Goal: Task Accomplishment & Management: Manage account settings

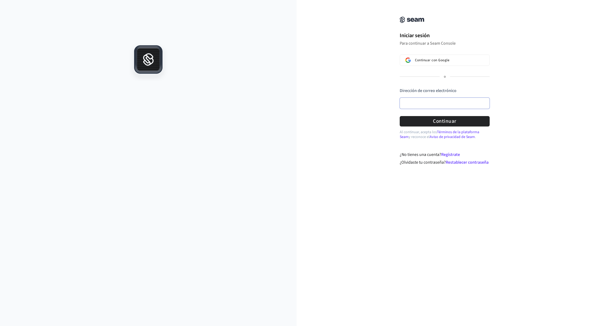
click at [416, 105] on input "Dirección de correo electrónico" at bounding box center [445, 103] width 90 height 11
paste input "**********"
type input "**********"
click at [423, 122] on button "Continuar" at bounding box center [445, 121] width 90 height 10
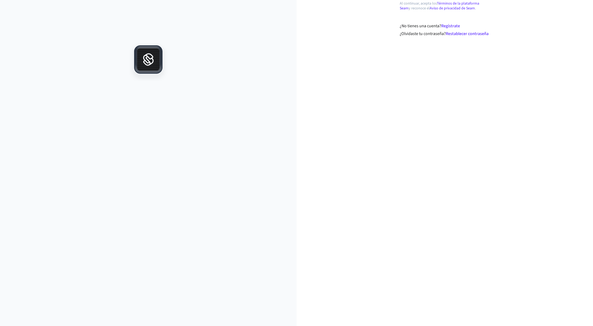
click at [148, 65] on icon at bounding box center [148, 59] width 23 height 23
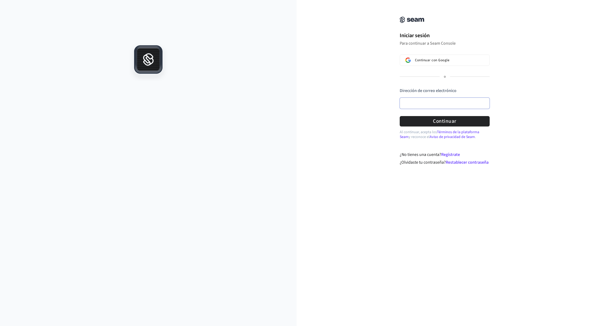
click at [425, 107] on input "Dirección de correo electrónico" at bounding box center [445, 103] width 90 height 11
type input "**********"
click at [442, 123] on font "Continuar" at bounding box center [445, 121] width 24 height 7
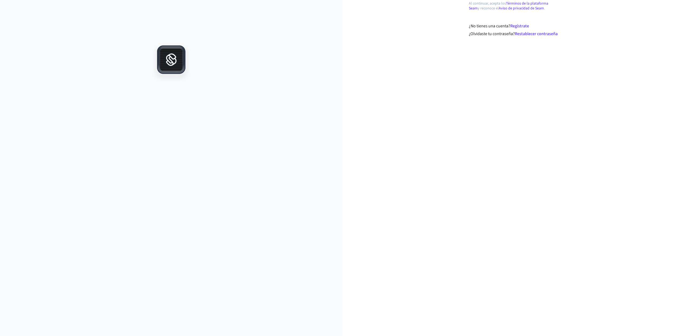
click at [471, 3] on font "Al continuar, acepta los" at bounding box center [487, 3] width 37 height 5
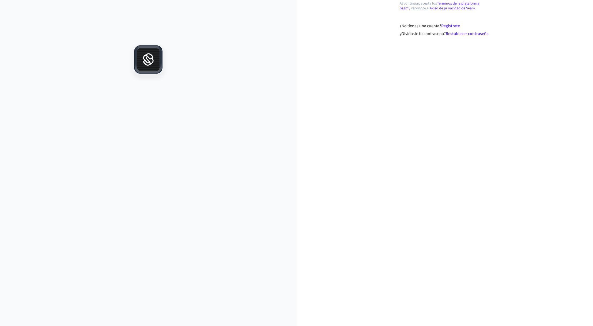
click at [528, 39] on div "Al continuar, acepta los Términos de la plataforma Seam y reconoce el Aviso de …" at bounding box center [445, 163] width 297 height 326
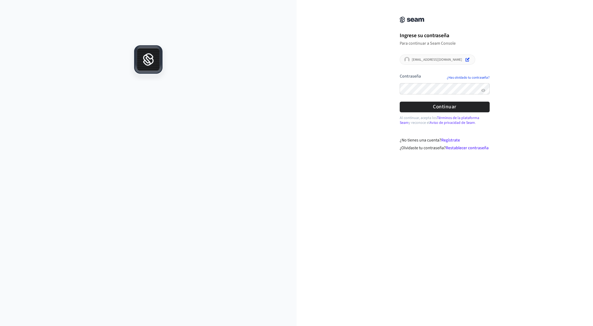
click at [394, 90] on div "**********" at bounding box center [444, 63] width 107 height 115
click at [406, 108] on button "Continuar" at bounding box center [445, 107] width 90 height 10
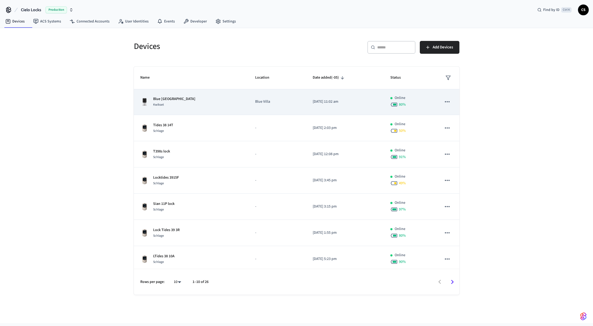
scroll to position [54, 0]
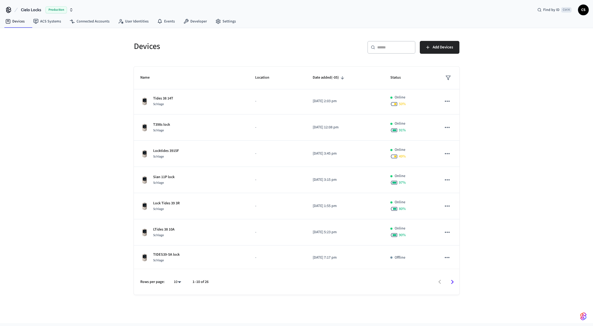
click at [518, 229] on div "Devices ​ ​ Add Devices Name Location Date added (-05) Status lock tid38 8t Sch…" at bounding box center [296, 175] width 593 height 295
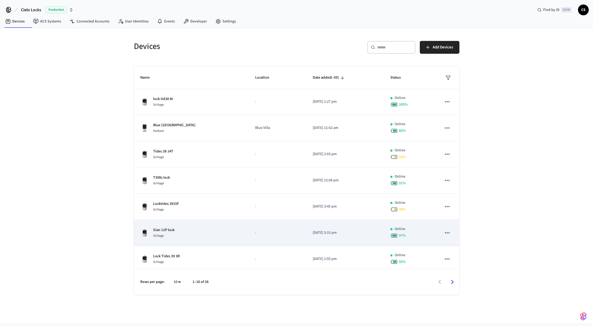
scroll to position [0, 0]
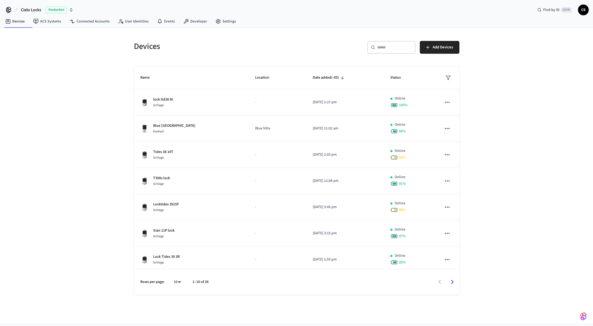
click at [249, 309] on div "Devices ​ ​ Add Devices Name Location Date added (-05) Status lock tid38 8t Sch…" at bounding box center [296, 175] width 593 height 295
click at [270, 313] on div "Devices ​ ​ Add Devices Name Location Date added (-05) Status lock tid38 8t Sch…" at bounding box center [296, 175] width 593 height 295
click at [511, 226] on div "Devices ​ ​ Add Devices Name Location Date added (-05) Status lock tid38 8t Sch…" at bounding box center [296, 175] width 593 height 295
click at [293, 305] on div "Devices ​ ​ Add Devices Name Location Date added (-05) Status lock tid38 8t Sch…" at bounding box center [296, 175] width 593 height 295
click at [498, 263] on div "Devices ​ ​ Add Devices Name Location Date added (-05) Status lock tid38 8t Sch…" at bounding box center [296, 175] width 593 height 295
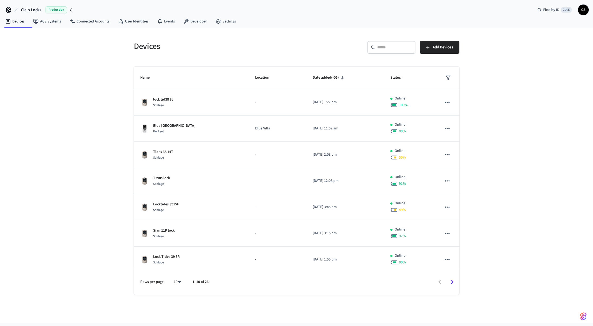
click at [254, 310] on div "Devices ​ ​ Add Devices Name Location Date added (-05) Status lock tid38 8t Sch…" at bounding box center [296, 175] width 593 height 295
click at [524, 261] on div "Devices ​ ​ Add Devices Name Location Date added (-05) Status lock tid38 8t Sch…" at bounding box center [296, 175] width 593 height 295
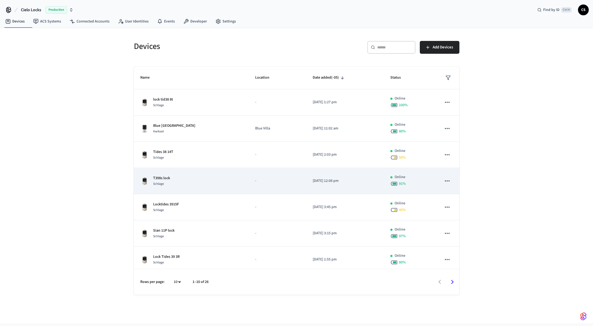
click at [180, 182] on div "T398s lock Schlage" at bounding box center [191, 181] width 102 height 11
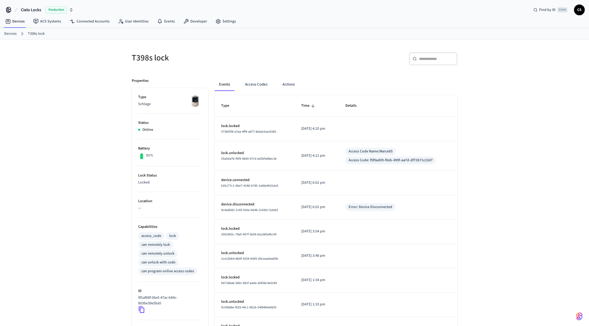
click at [506, 221] on div "T398s lock ​ ​ Properties Type Schlage Status Online Battery 91% Lock Status Lo…" at bounding box center [294, 216] width 589 height 352
click at [503, 252] on div "T398s lock ​ ​ Properties Type Schlage Status Online Battery 91% Lock Status Lo…" at bounding box center [294, 216] width 589 height 352
click at [264, 84] on button "Access Codes" at bounding box center [256, 84] width 31 height 13
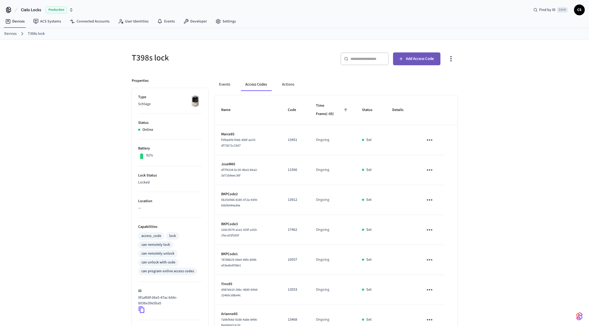
click at [422, 56] on span "Add Access Code" at bounding box center [420, 58] width 28 height 7
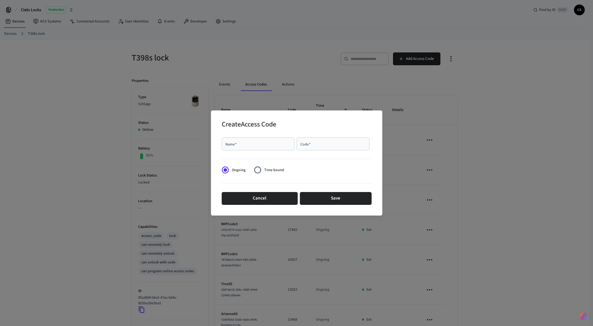
click at [243, 146] on input "Name   *" at bounding box center [258, 143] width 66 height 5
type input "**********"
click at [313, 145] on input "Code   *" at bounding box center [333, 143] width 66 height 5
drag, startPoint x: 313, startPoint y: 145, endPoint x: 299, endPoint y: 144, distance: 13.9
click at [299, 144] on div "***** Code   *" at bounding box center [333, 144] width 73 height 13
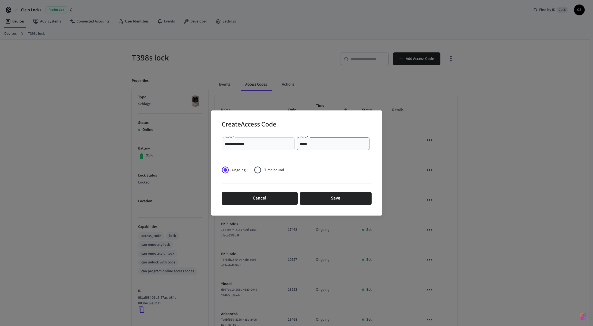
type input "*****"
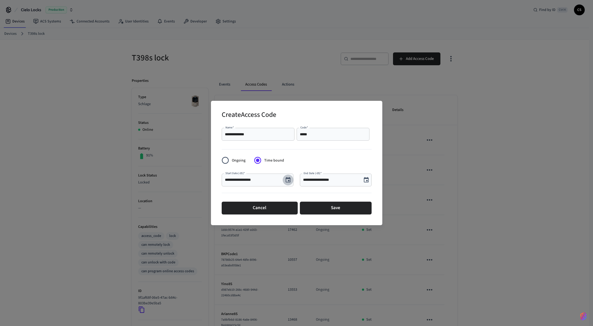
click at [289, 180] on icon "Choose date, selected date is Sep 22, 2025" at bounding box center [288, 180] width 6 height 6
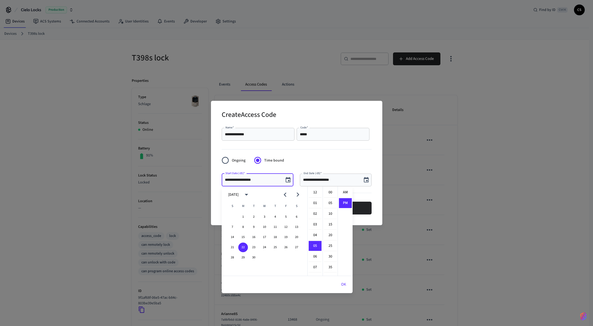
scroll to position [10, 0]
click at [243, 249] on button "22" at bounding box center [243, 248] width 10 height 10
click at [315, 234] on li "04" at bounding box center [315, 236] width 13 height 10
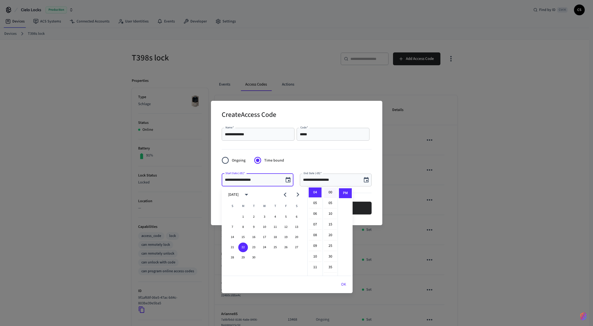
click at [331, 194] on li "00" at bounding box center [330, 193] width 13 height 10
click at [317, 202] on li "05" at bounding box center [315, 203] width 13 height 10
type input "**********"
click at [343, 286] on button "OK" at bounding box center [344, 284] width 18 height 13
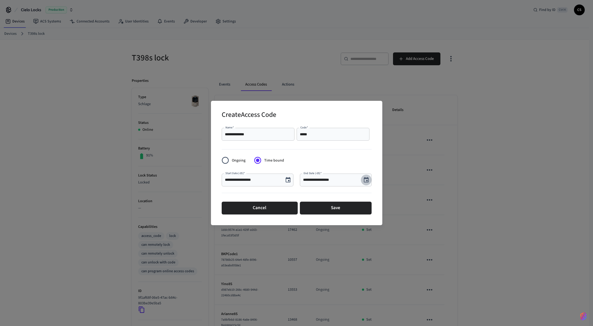
click at [366, 181] on icon "Choose date, selected date is Sep 22, 2025" at bounding box center [366, 179] width 5 height 5
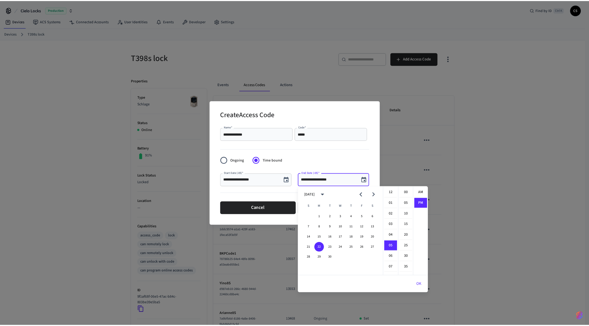
scroll to position [10, 0]
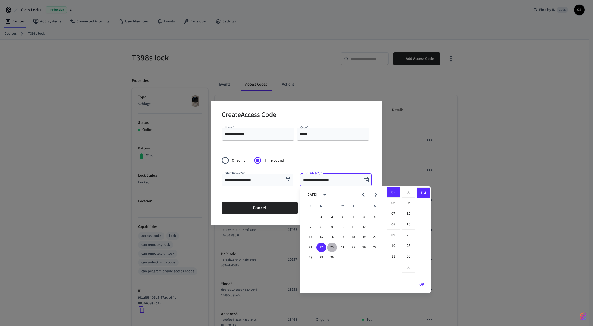
click at [334, 248] on button "23" at bounding box center [332, 248] width 10 height 10
type input "**********"
click at [422, 288] on button "OK" at bounding box center [422, 284] width 18 height 13
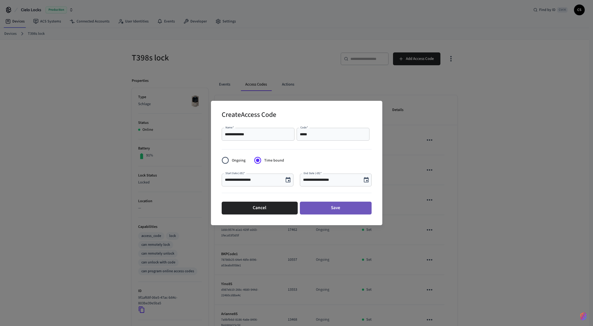
click at [336, 211] on button "Save" at bounding box center [336, 208] width 72 height 13
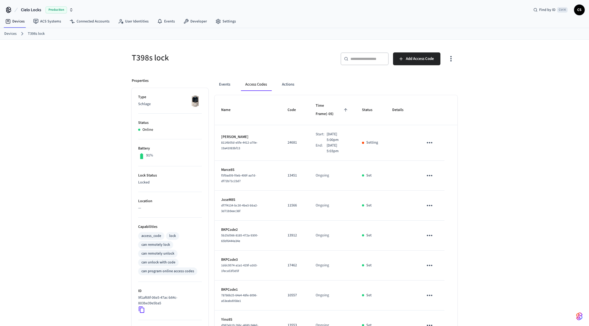
click at [516, 230] on div "T398s lock ​ ​ Add Access Code Properties Type Schlage Status Online Battery 91…" at bounding box center [294, 233] width 589 height 387
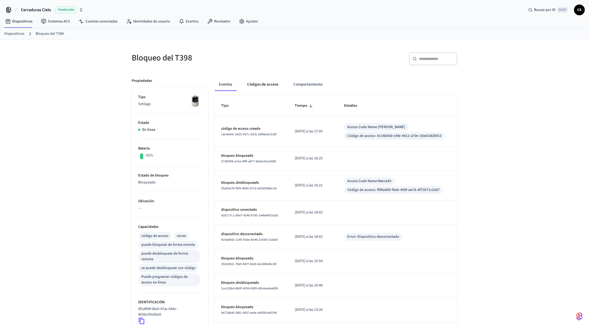
click at [276, 84] on font "Códigos de acceso" at bounding box center [262, 85] width 31 height 6
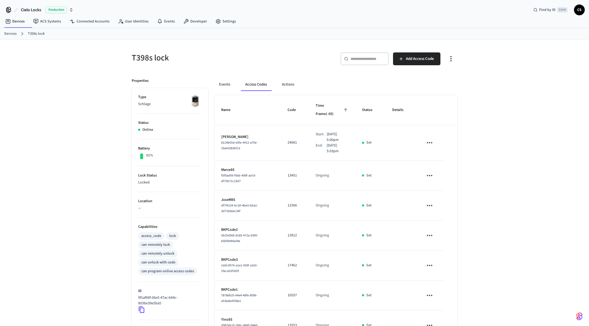
click at [520, 93] on div "T398s lock ​ ​ Add Access Code Properties Type Schlage Status Online Battery 91…" at bounding box center [294, 233] width 589 height 387
click at [533, 199] on div "T398s lock ​ ​ Add Access Code Properties Type Schlage Status Online Battery 91…" at bounding box center [294, 233] width 589 height 387
click at [427, 142] on icon "sticky table" at bounding box center [430, 142] width 6 height 1
click at [435, 146] on li "Edit" at bounding box center [443, 147] width 25 height 14
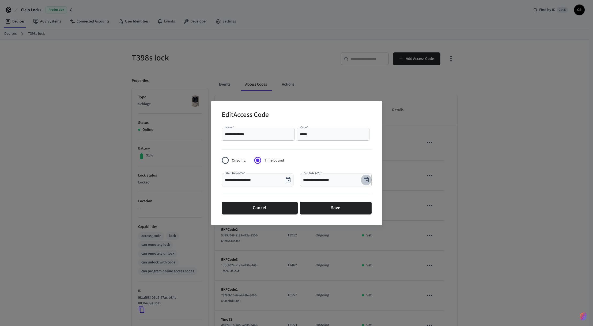
click at [368, 180] on icon "Choose date, selected date is Sep 23, 2025" at bounding box center [366, 180] width 6 height 6
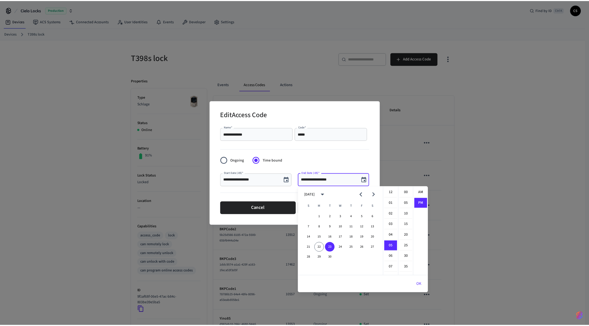
scroll to position [10, 0]
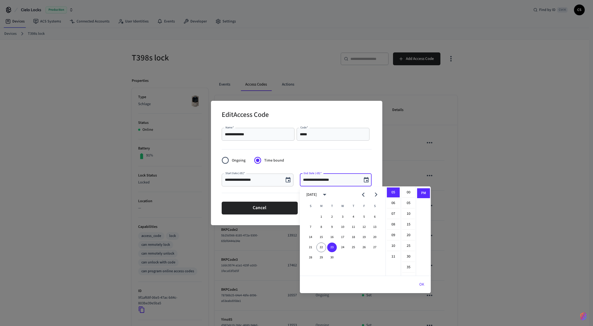
click at [378, 196] on icon "Next month" at bounding box center [376, 195] width 8 height 8
click at [321, 249] on button "22" at bounding box center [322, 248] width 10 height 10
type input "**********"
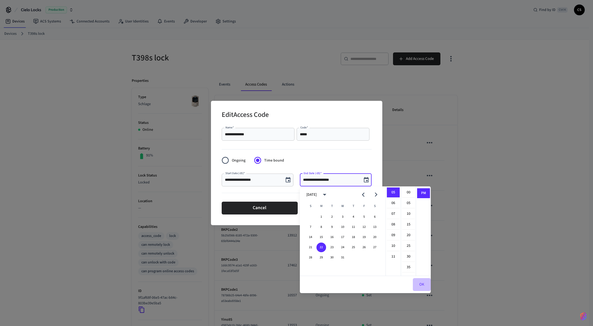
click at [423, 285] on button "OK" at bounding box center [422, 284] width 18 height 13
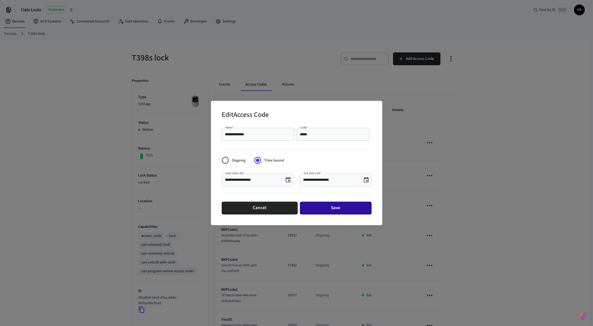
click at [334, 209] on button "Save" at bounding box center [336, 208] width 72 height 13
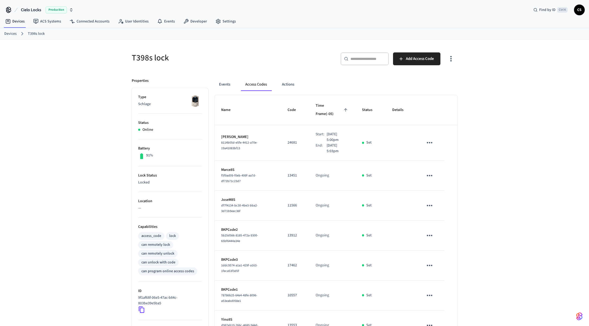
drag, startPoint x: 533, startPoint y: 213, endPoint x: 408, endPoint y: 177, distance: 129.8
click at [533, 213] on div "T398s lock ​ ​ Add Access Code Properties Type Schlage Status Online Battery 91…" at bounding box center [294, 233] width 589 height 387
